Goal: Transaction & Acquisition: Purchase product/service

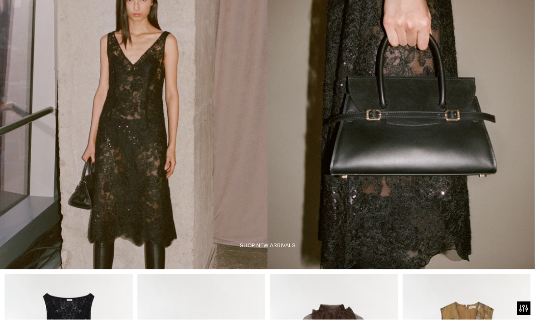
scroll to position [52, 0]
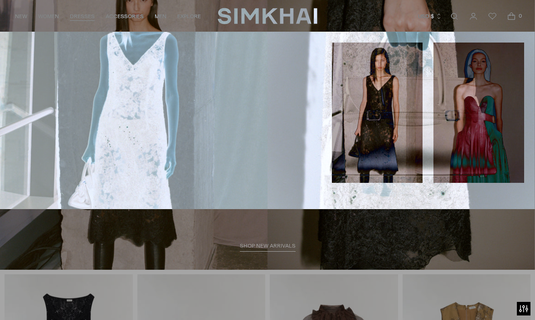
click at [20, 98] on link "Guest Of" at bounding box center [24, 100] width 26 height 6
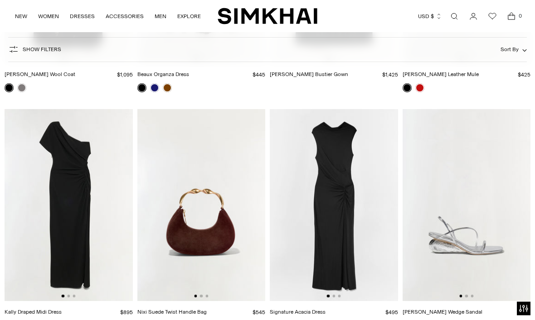
scroll to position [2395, 0]
click at [45, 249] on img at bounding box center [69, 205] width 128 height 192
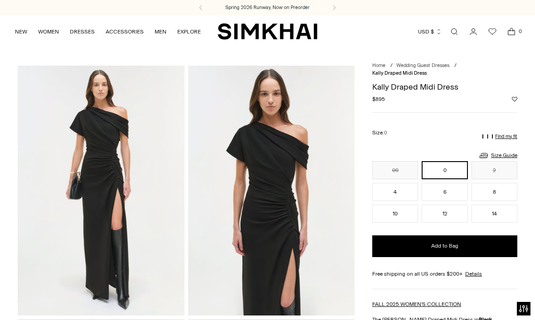
click at [399, 221] on button "10" at bounding box center [395, 214] width 46 height 18
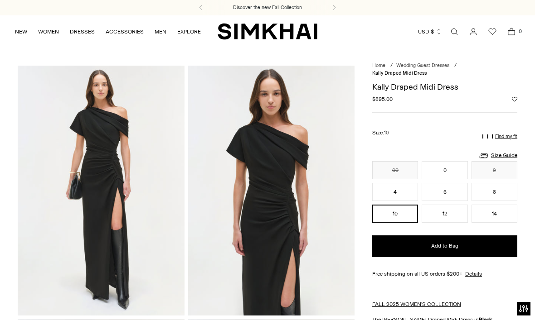
click at [506, 138] on p "Find my fit" at bounding box center [506, 136] width 22 height 5
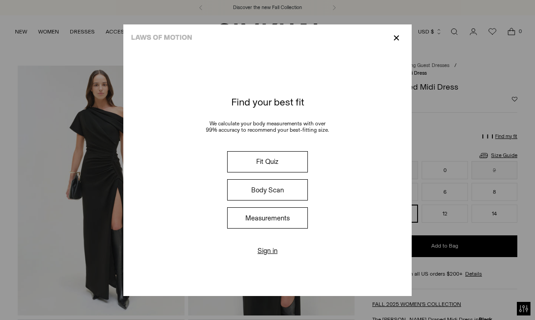
click at [302, 163] on button "Fit Quiz" at bounding box center [267, 161] width 81 height 21
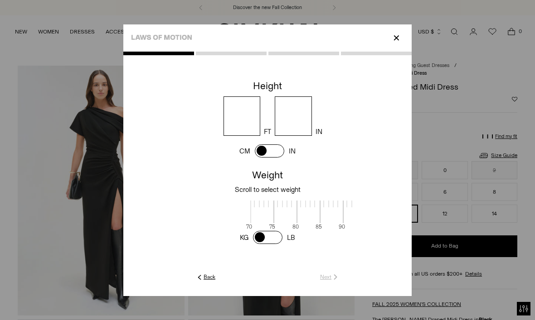
scroll to position [2, 280]
click at [242, 111] on input "number" at bounding box center [241, 116] width 37 height 39
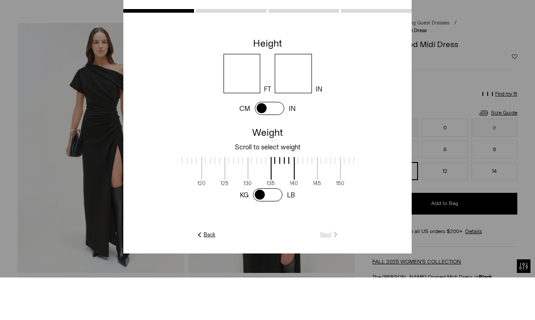
type input "*"
click at [312, 97] on input "number" at bounding box center [293, 116] width 37 height 39
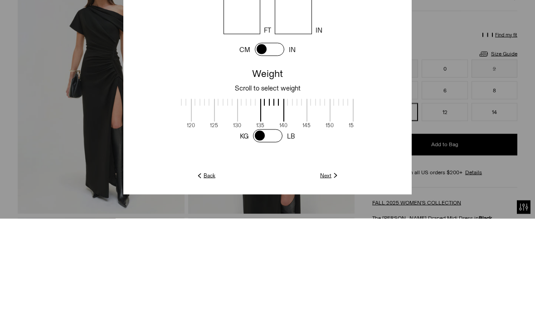
scroll to position [0, 291]
type input "*"
click at [271, 169] on div "Weight Scroll to select weight" at bounding box center [267, 181] width 288 height 25
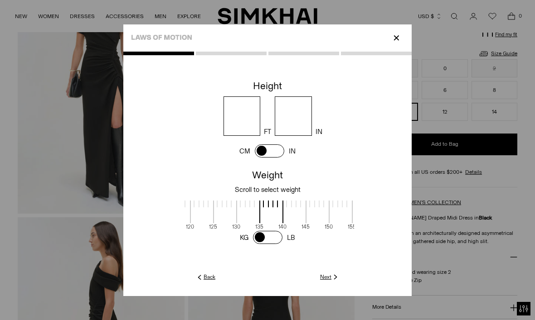
click at [284, 186] on p "Scroll to select weight" at bounding box center [268, 190] width 284 height 8
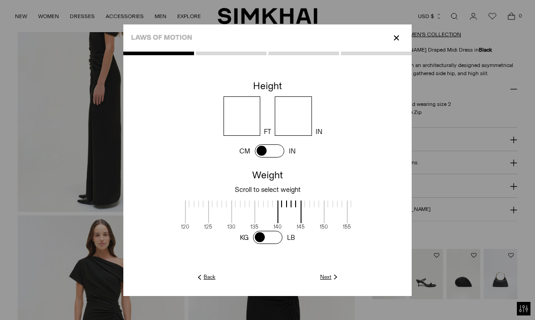
scroll to position [369, 0]
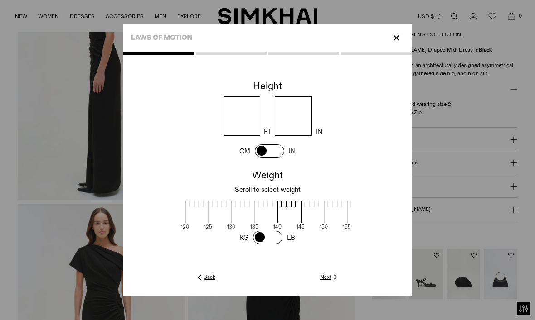
click at [339, 281] on link "Next" at bounding box center [329, 277] width 19 height 8
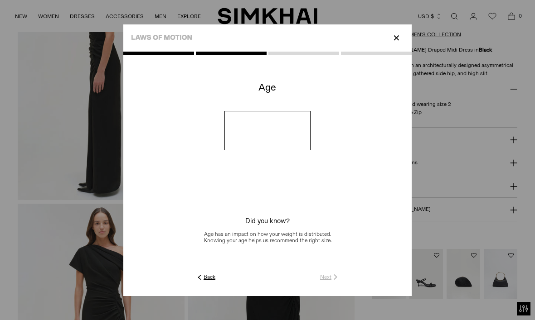
click at [263, 147] on input "number" at bounding box center [267, 130] width 87 height 39
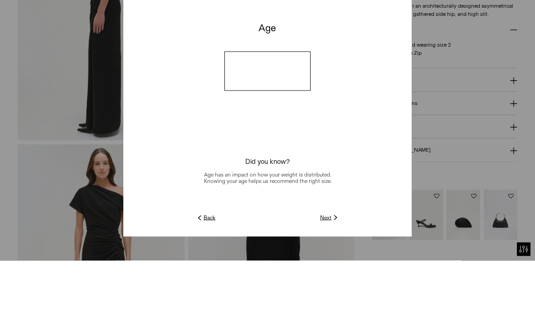
type input "**"
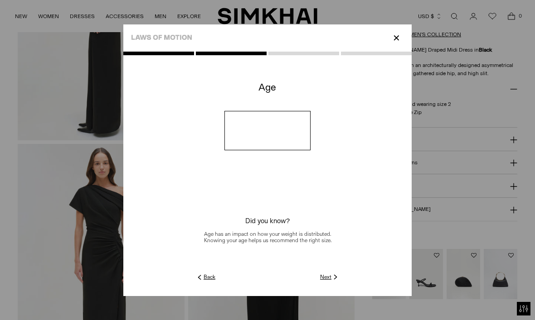
click at [339, 281] on link "Next" at bounding box center [329, 277] width 19 height 8
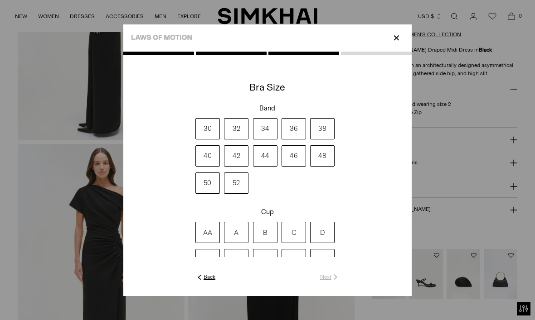
click at [266, 136] on label "34" at bounding box center [265, 128] width 24 height 21
click at [224, 271] on label "DDD" at bounding box center [236, 259] width 24 height 21
click at [339, 281] on link "Next" at bounding box center [329, 277] width 19 height 8
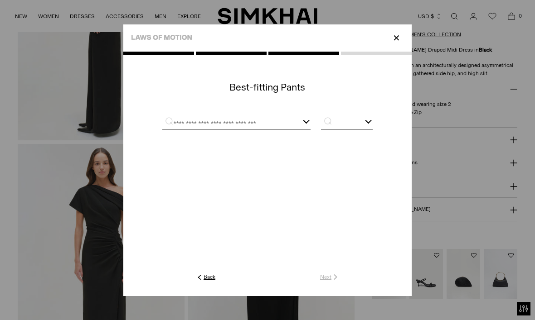
click at [310, 129] on div at bounding box center [236, 123] width 148 height 11
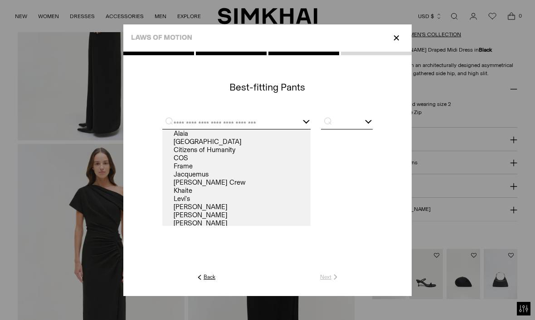
click at [162, 170] on link "Frame" at bounding box center [236, 166] width 148 height 8
type input "*****"
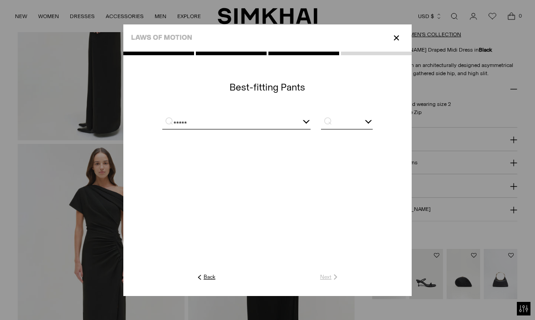
click at [373, 129] on input "text" at bounding box center [347, 123] width 52 height 11
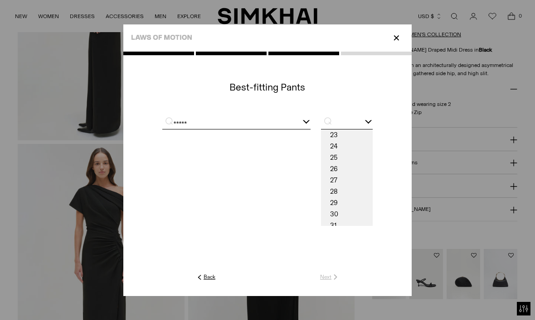
scroll to position [428, 0]
click at [373, 209] on span "29" at bounding box center [347, 203] width 52 height 11
type input "**"
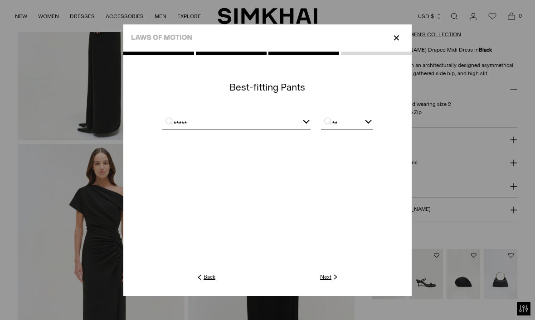
click at [339, 281] on link "Next" at bounding box center [329, 277] width 19 height 8
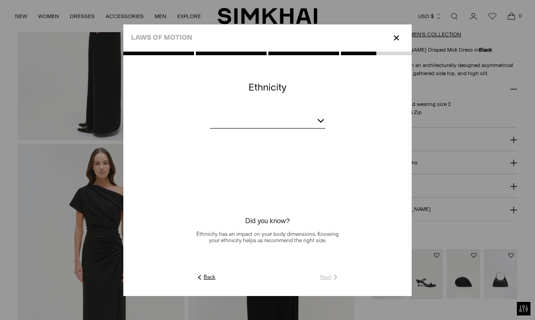
click at [324, 123] on div at bounding box center [320, 119] width 7 height 7
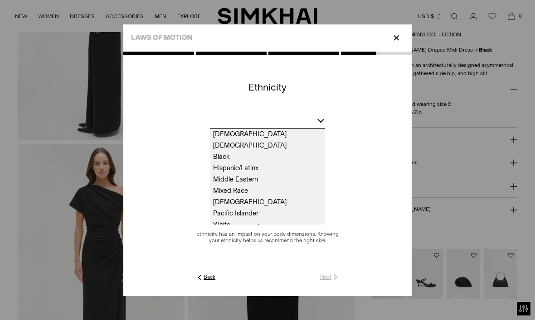
click at [210, 174] on span "Hispanic/Latinx" at bounding box center [267, 168] width 115 height 11
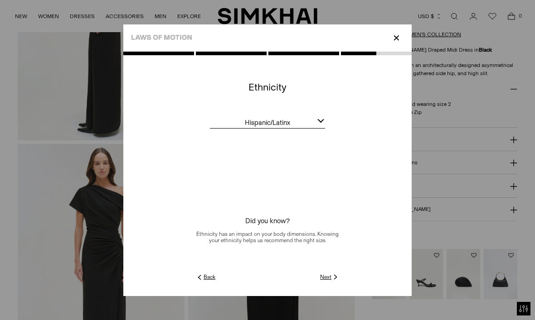
click at [339, 281] on img at bounding box center [335, 277] width 8 height 8
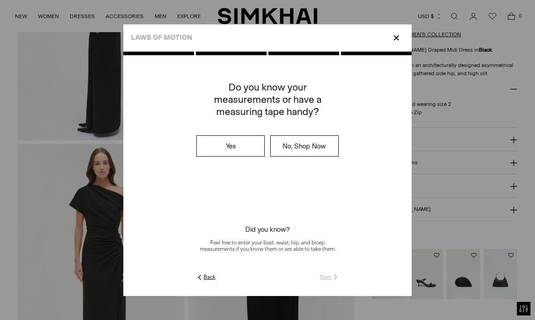
click at [338, 156] on label "No, Shop Now" at bounding box center [305, 146] width 68 height 20
click at [339, 281] on link "Submit" at bounding box center [327, 277] width 26 height 8
